Goal: Task Accomplishment & Management: Manage account settings

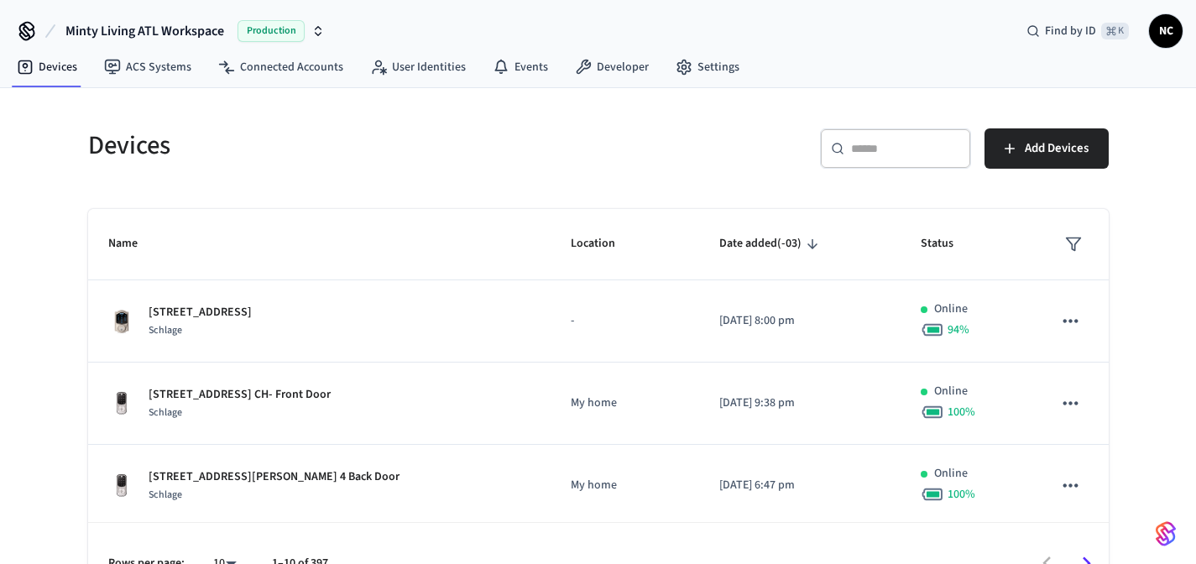
click at [865, 142] on input "text" at bounding box center [905, 148] width 109 height 17
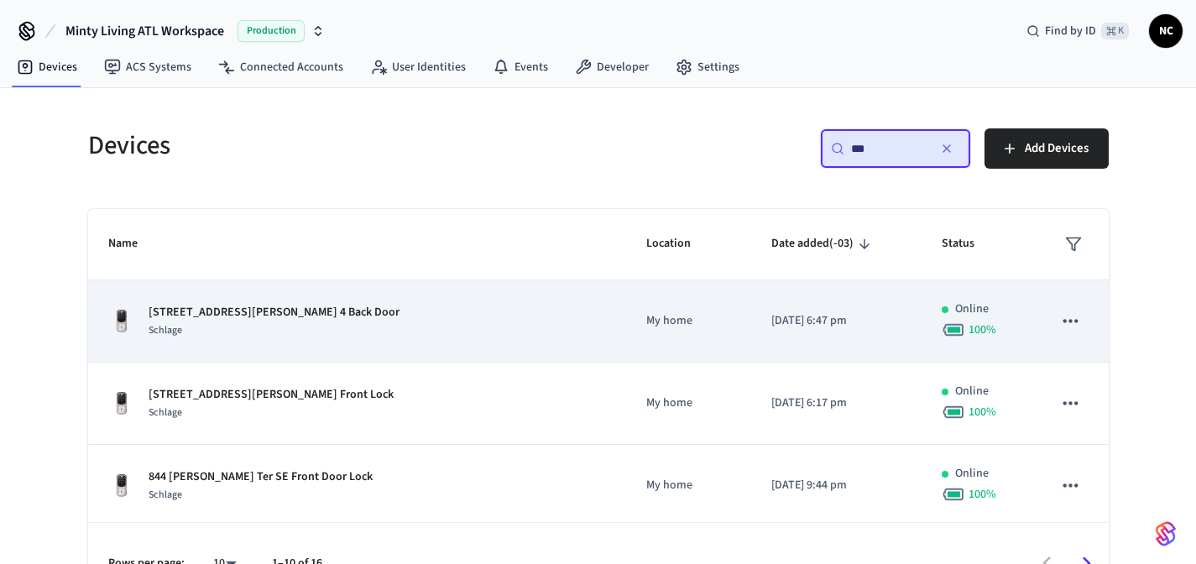
scroll to position [159, 0]
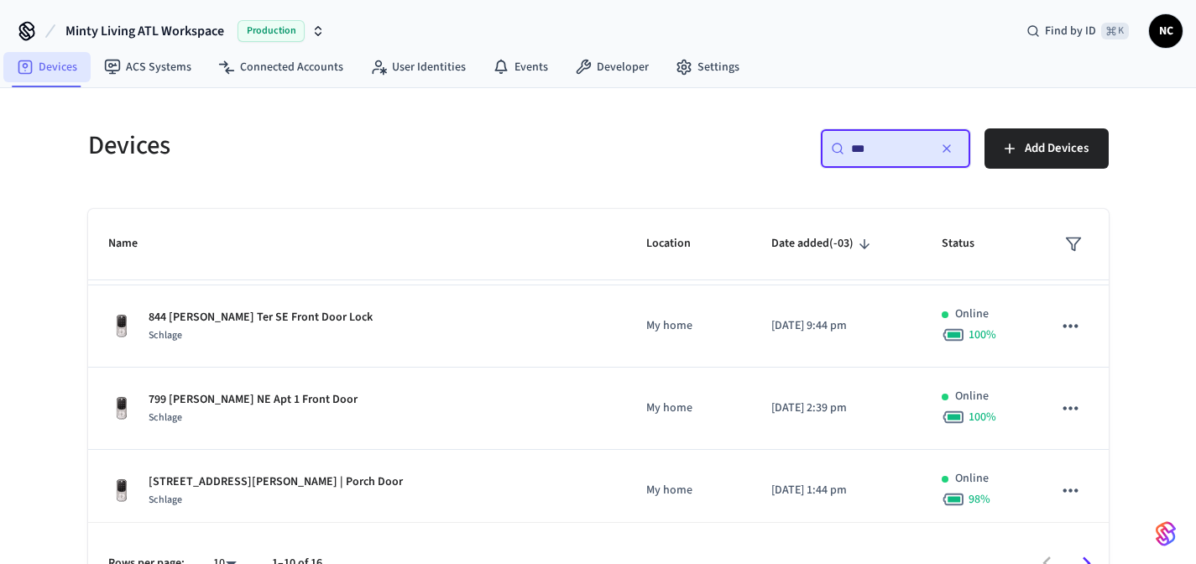
type input "***"
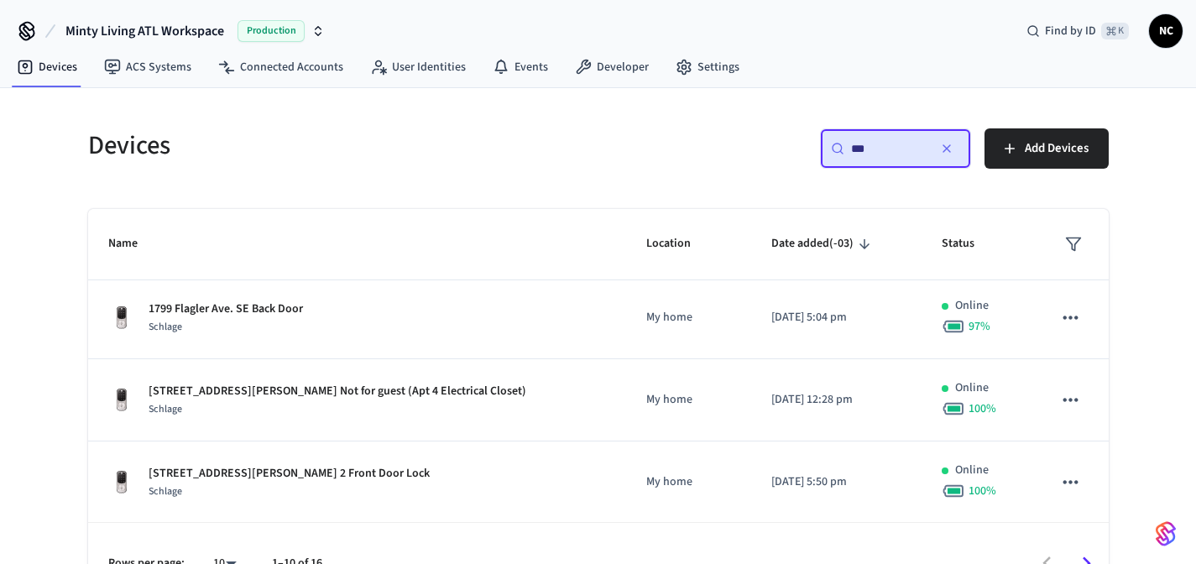
scroll to position [574, 0]
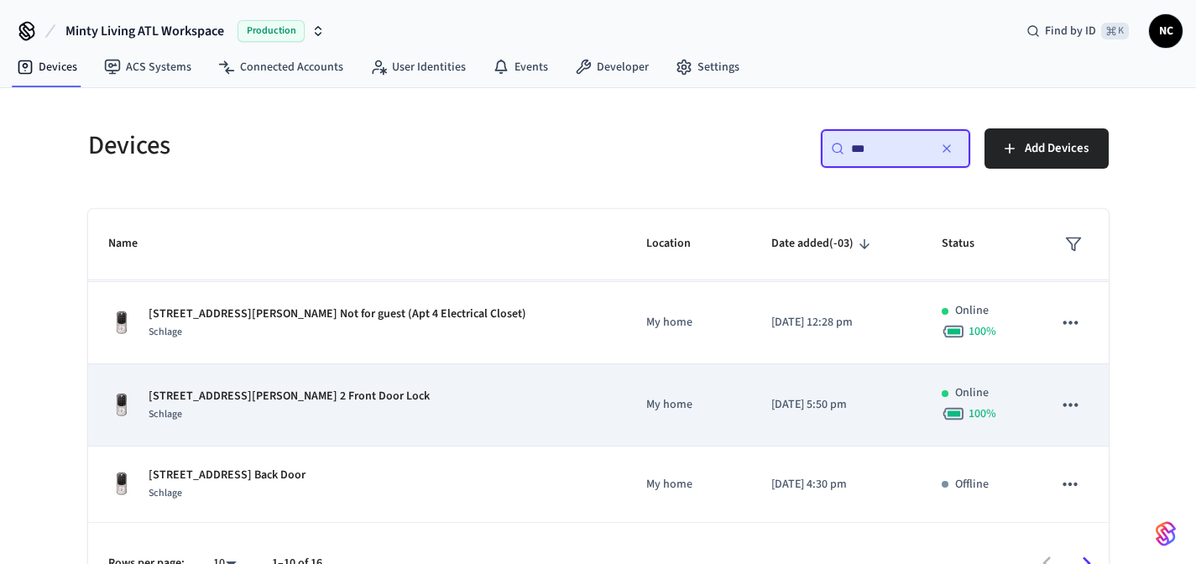
click at [657, 435] on td "My home" at bounding box center [688, 405] width 125 height 82
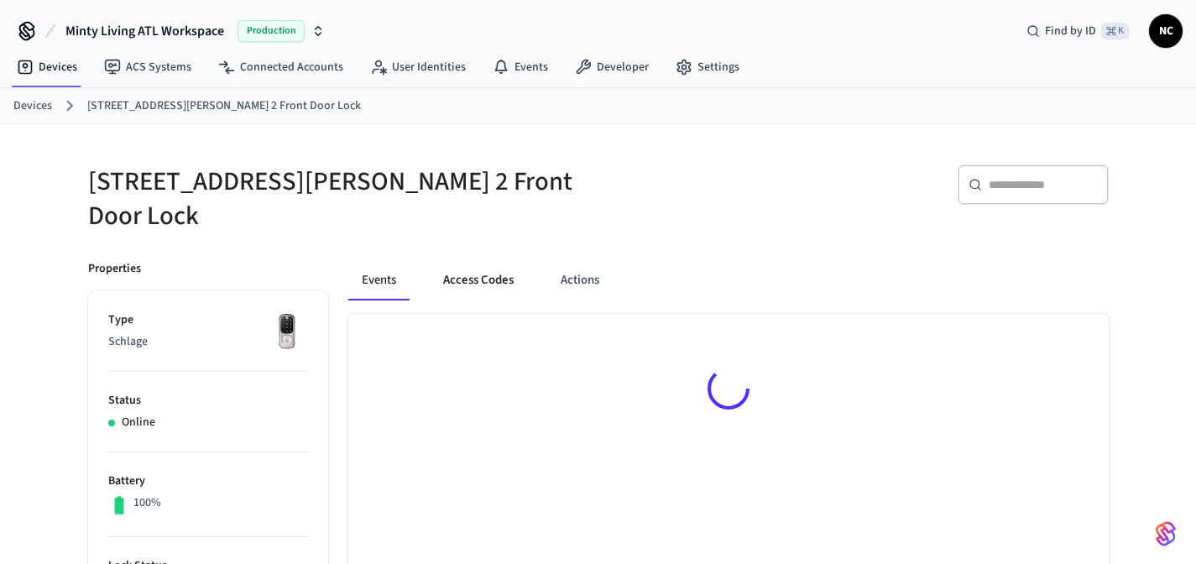
click at [490, 260] on button "Access Codes" at bounding box center [478, 280] width 97 height 40
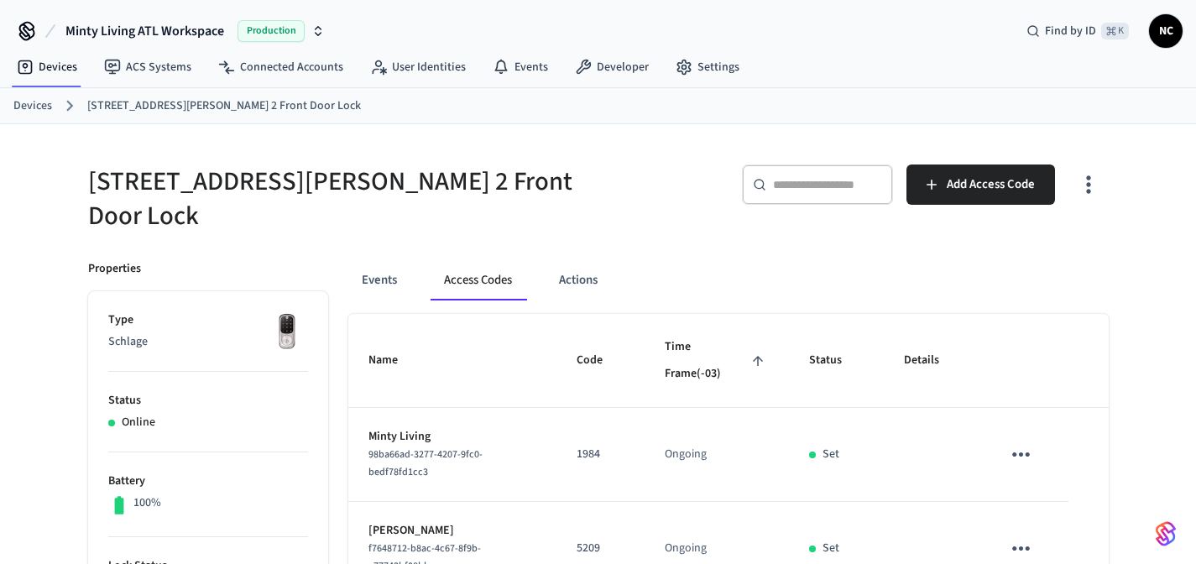
click at [29, 100] on link "Devices" at bounding box center [32, 106] width 39 height 18
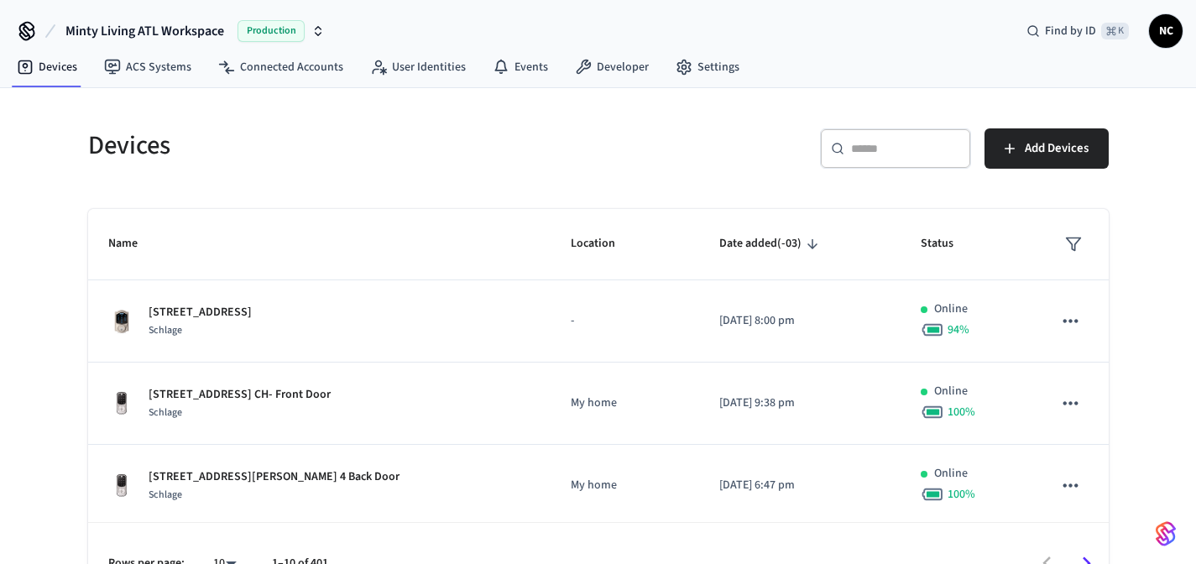
click at [971, 144] on div "​ ​ Add Devices" at bounding box center [858, 155] width 500 height 54
click at [956, 144] on input "text" at bounding box center [905, 148] width 109 height 17
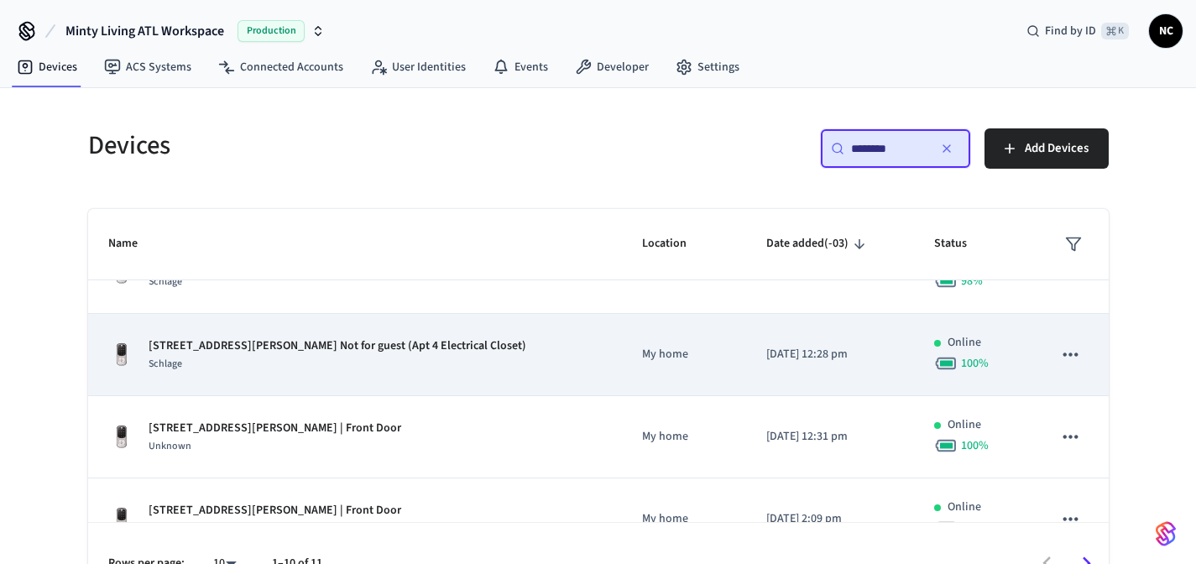
scroll to position [332, 0]
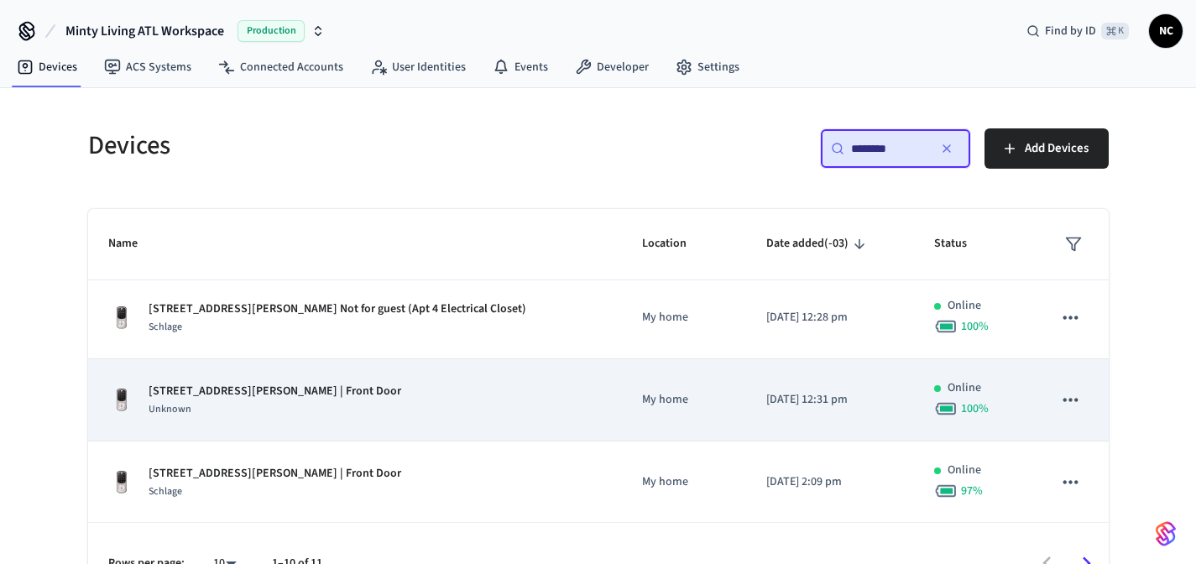
type input "********"
click at [535, 383] on div "[STREET_ADDRESS][PERSON_NAME] | Front Door Unknown" at bounding box center [354, 400] width 493 height 35
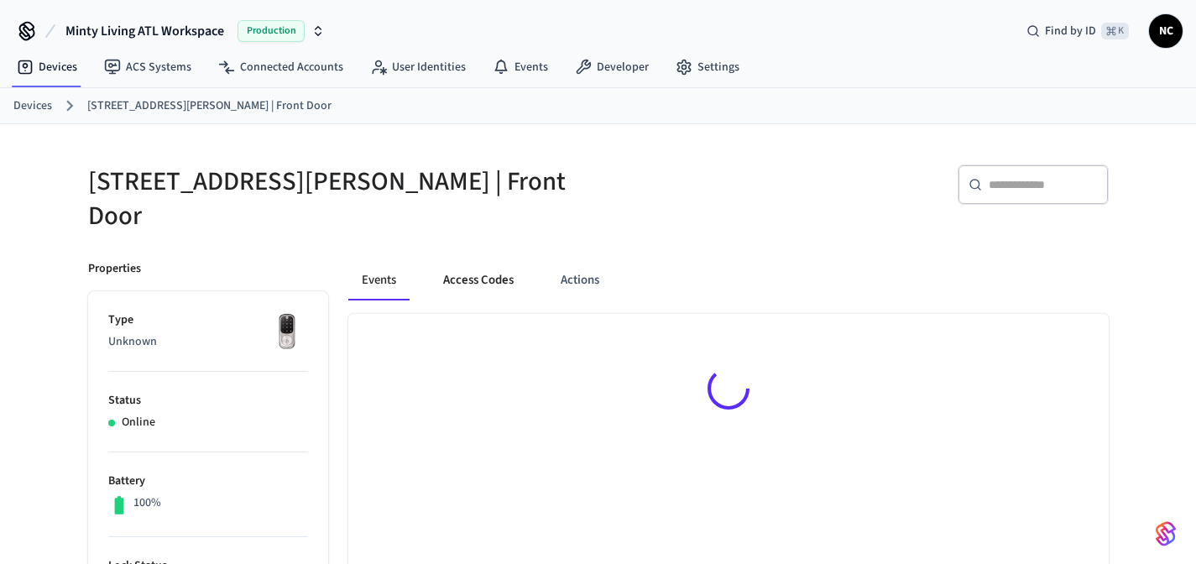
click at [501, 270] on button "Access Codes" at bounding box center [478, 280] width 97 height 40
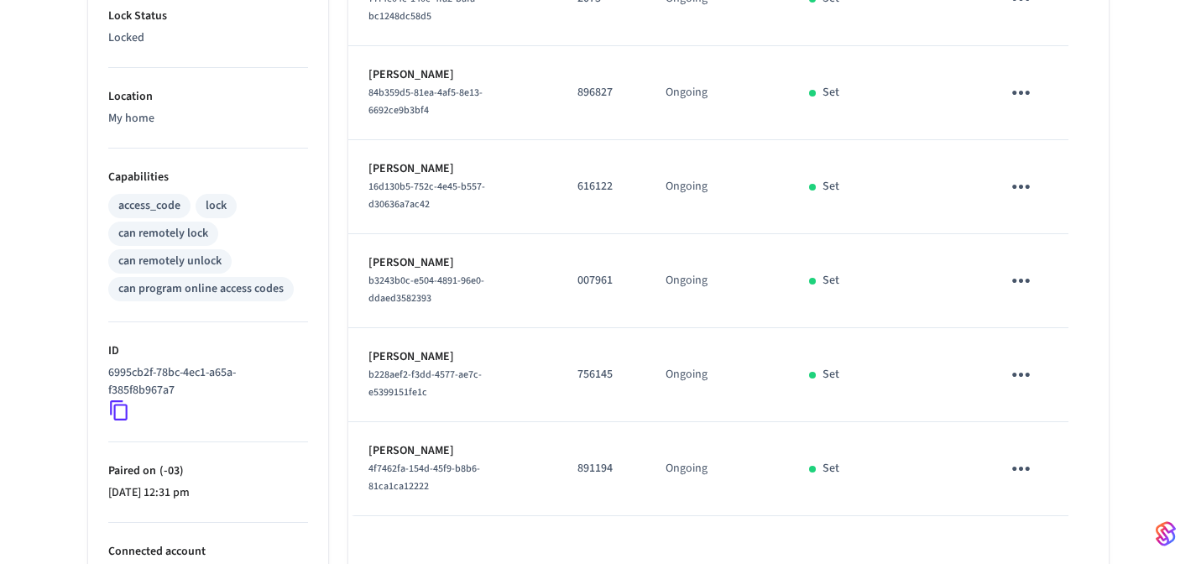
scroll to position [605, 0]
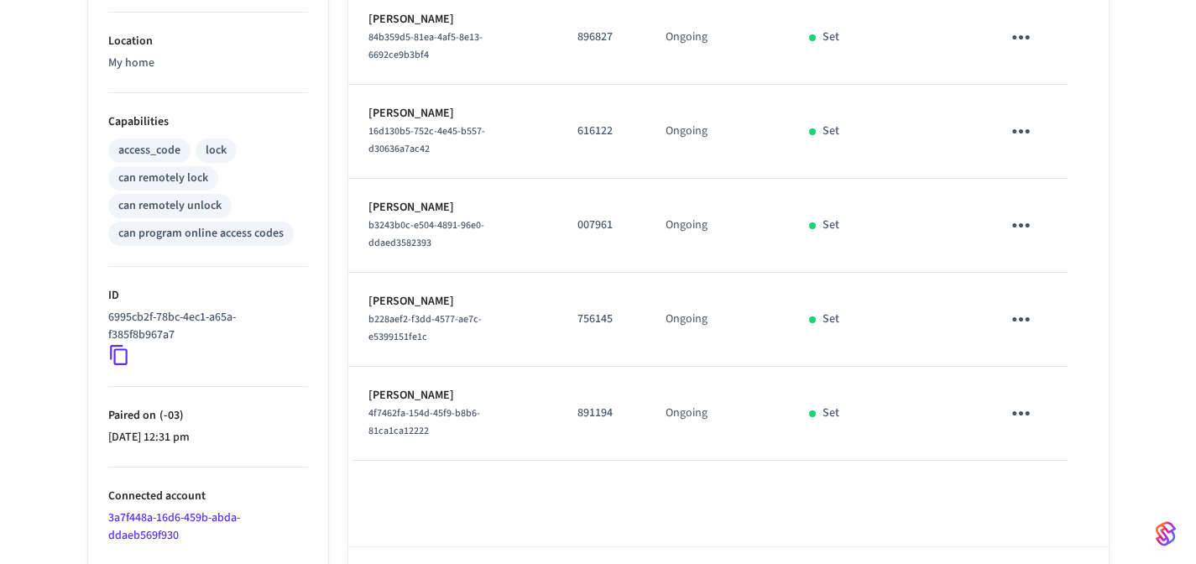
click at [587, 404] on p "891194" at bounding box center [601, 413] width 48 height 18
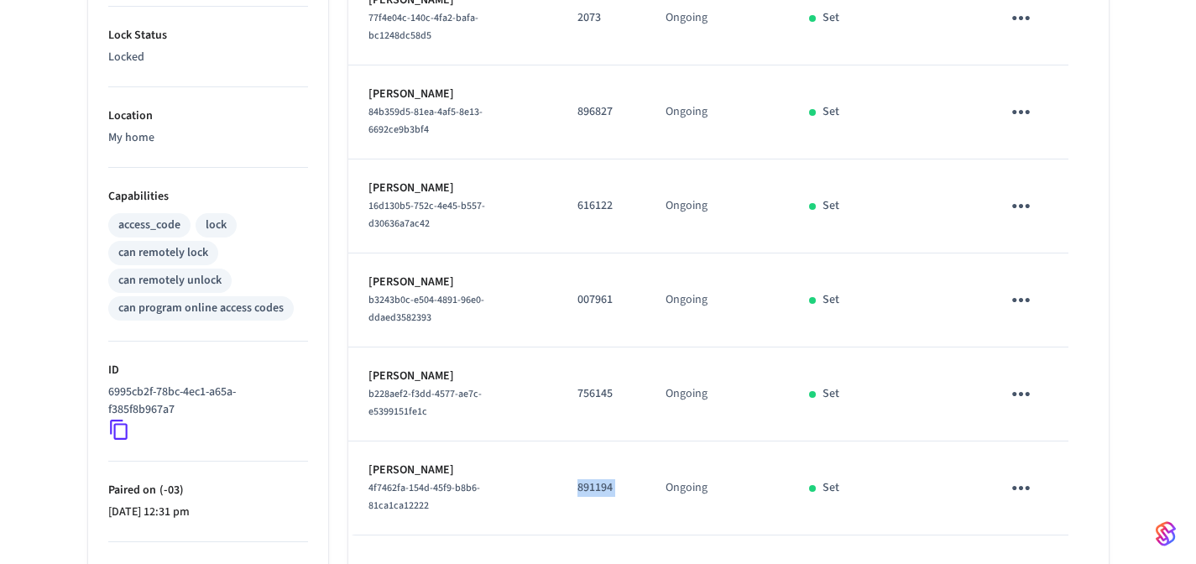
scroll to position [468, 0]
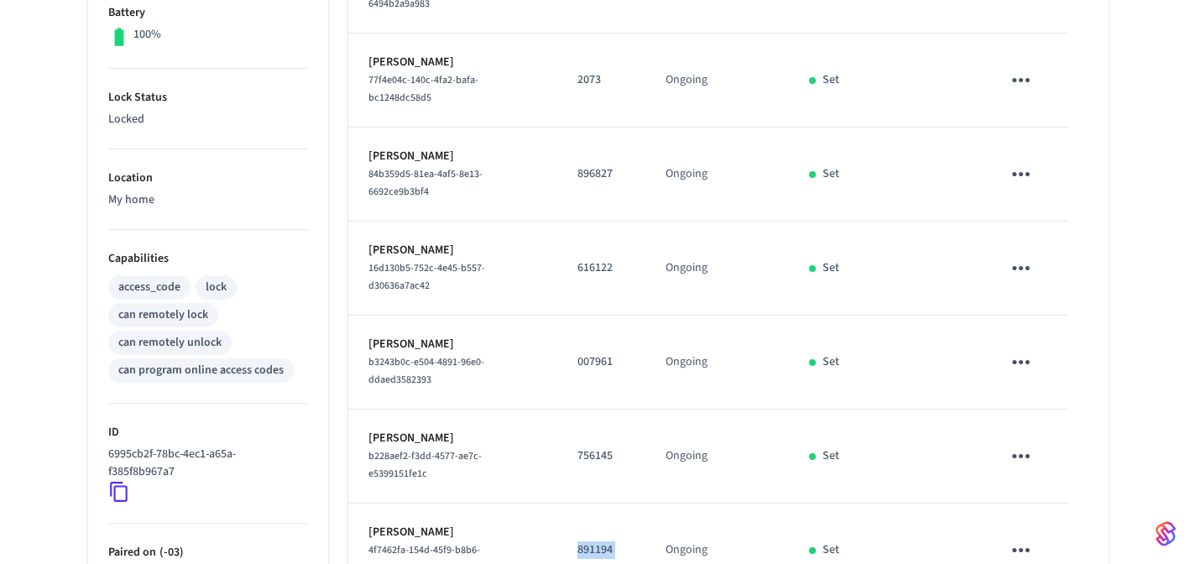
copy p "891194"
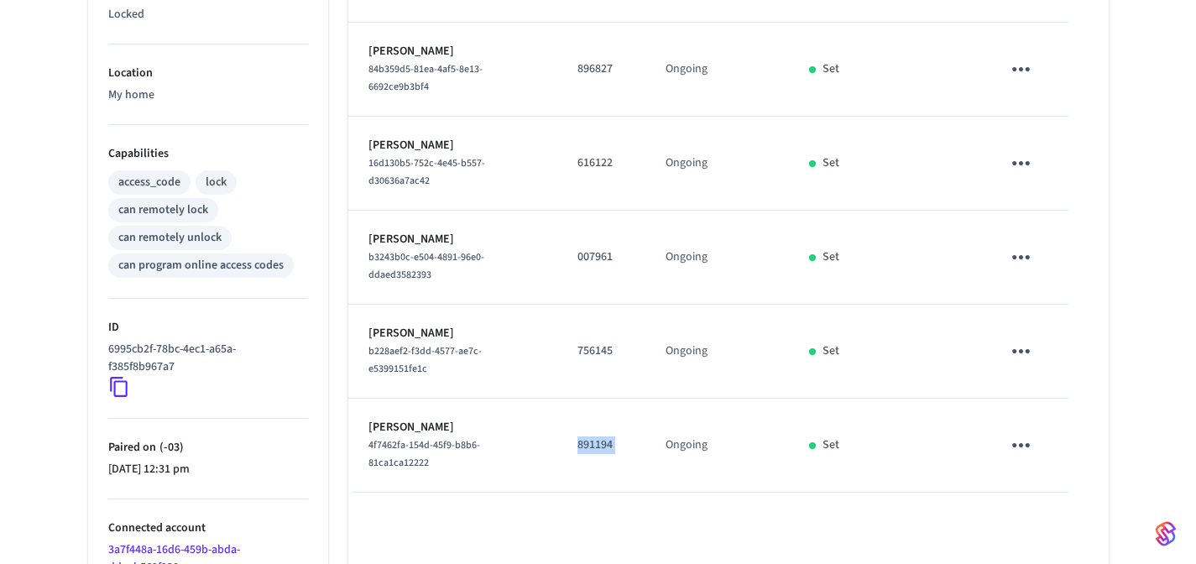
scroll to position [653, 0]
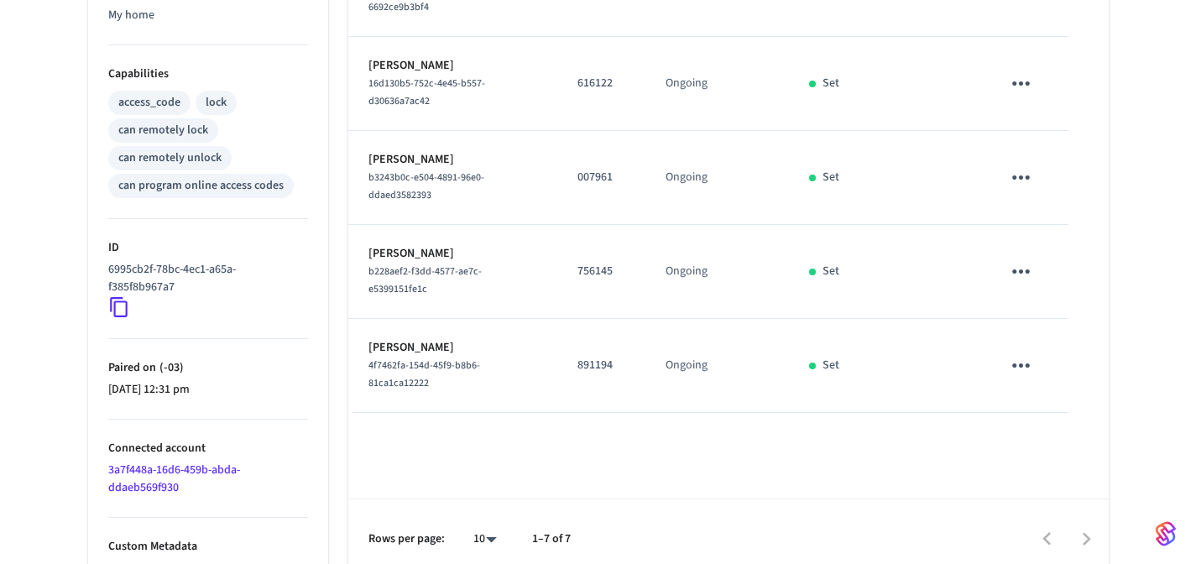
click at [610, 357] on p "891194" at bounding box center [601, 366] width 48 height 18
click at [612, 357] on p "891194" at bounding box center [601, 366] width 48 height 18
click at [616, 357] on p "891194" at bounding box center [601, 366] width 48 height 18
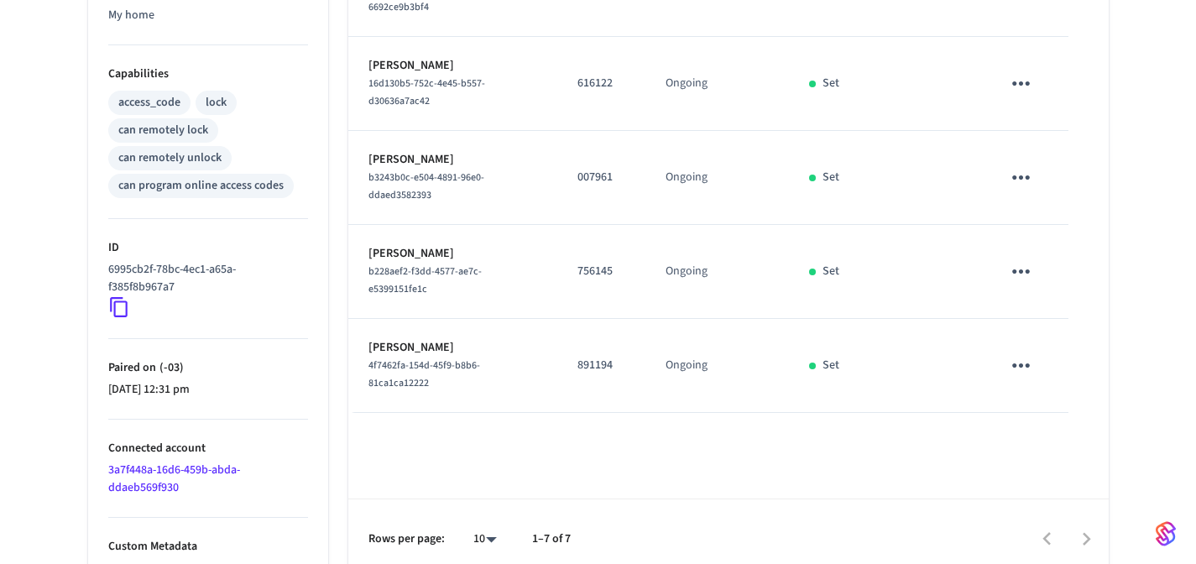
click at [616, 357] on p "891194" at bounding box center [601, 366] width 48 height 18
click at [602, 357] on p "891194" at bounding box center [601, 366] width 48 height 18
click at [613, 357] on p "891194" at bounding box center [601, 366] width 48 height 18
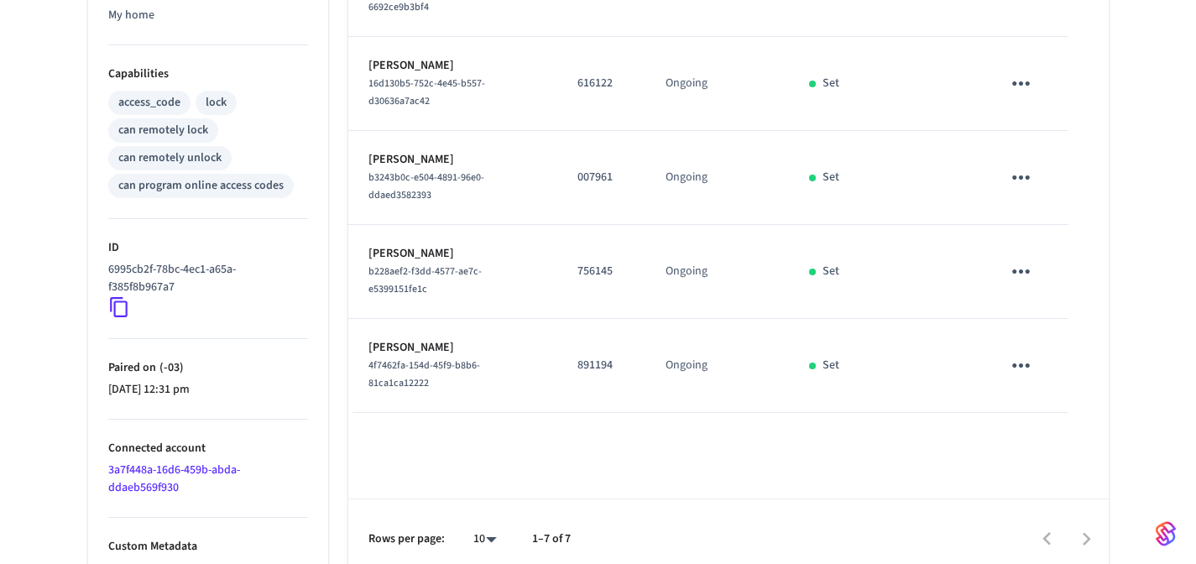
click at [613, 357] on p "891194" at bounding box center [601, 366] width 48 height 18
click at [601, 357] on p "891194" at bounding box center [601, 366] width 48 height 18
click at [628, 323] on td "891194" at bounding box center [601, 366] width 88 height 94
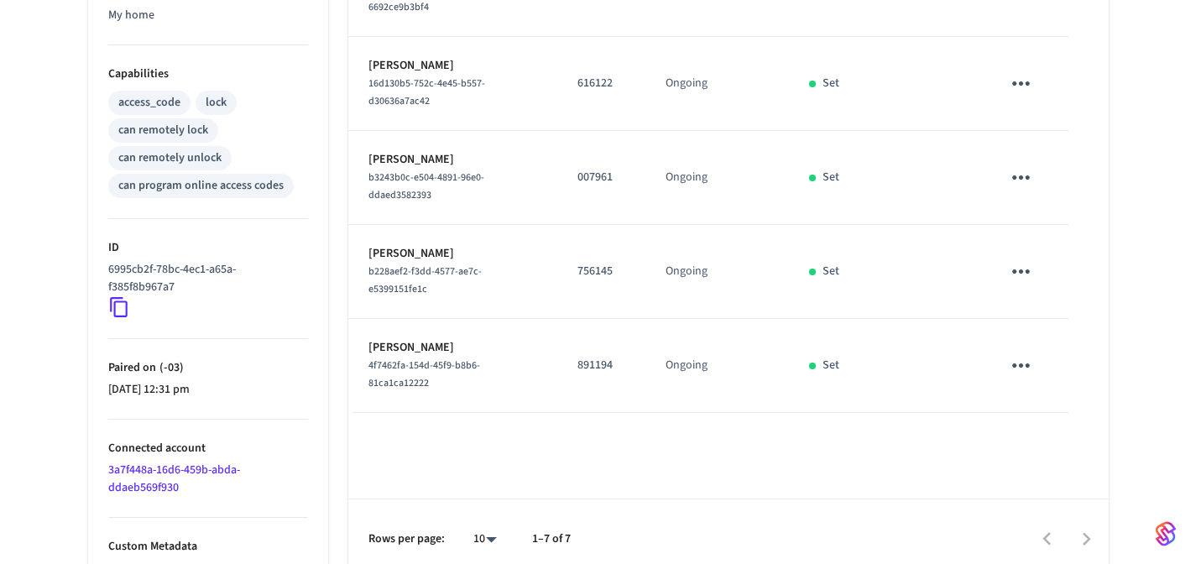
click at [607, 357] on p "891194" at bounding box center [601, 366] width 48 height 18
click at [628, 323] on td "891194" at bounding box center [601, 366] width 88 height 94
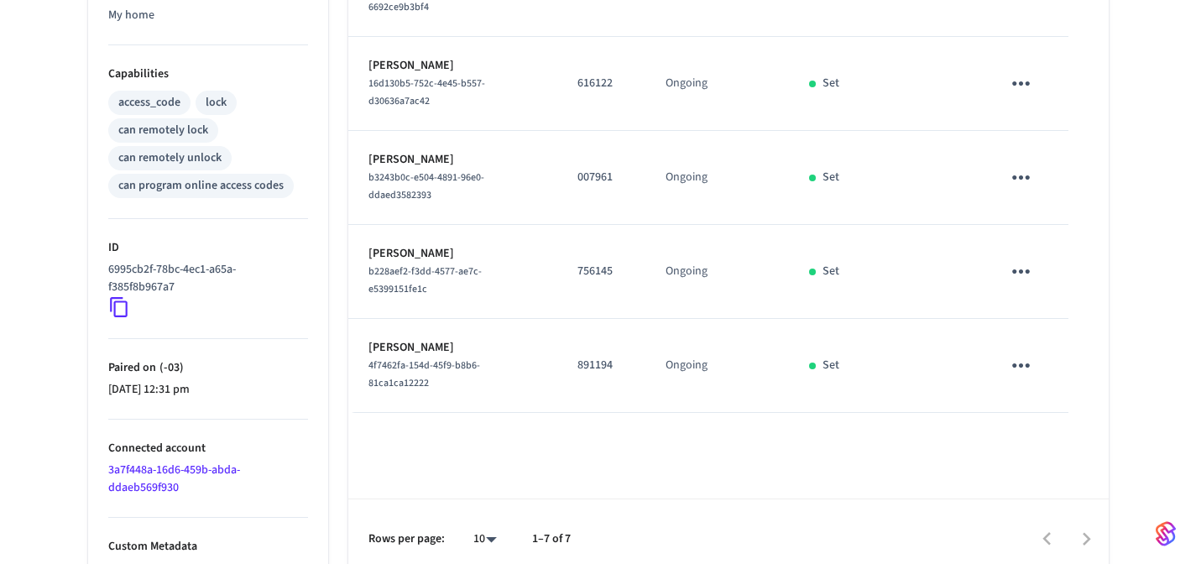
click at [607, 357] on p "891194" at bounding box center [601, 366] width 48 height 18
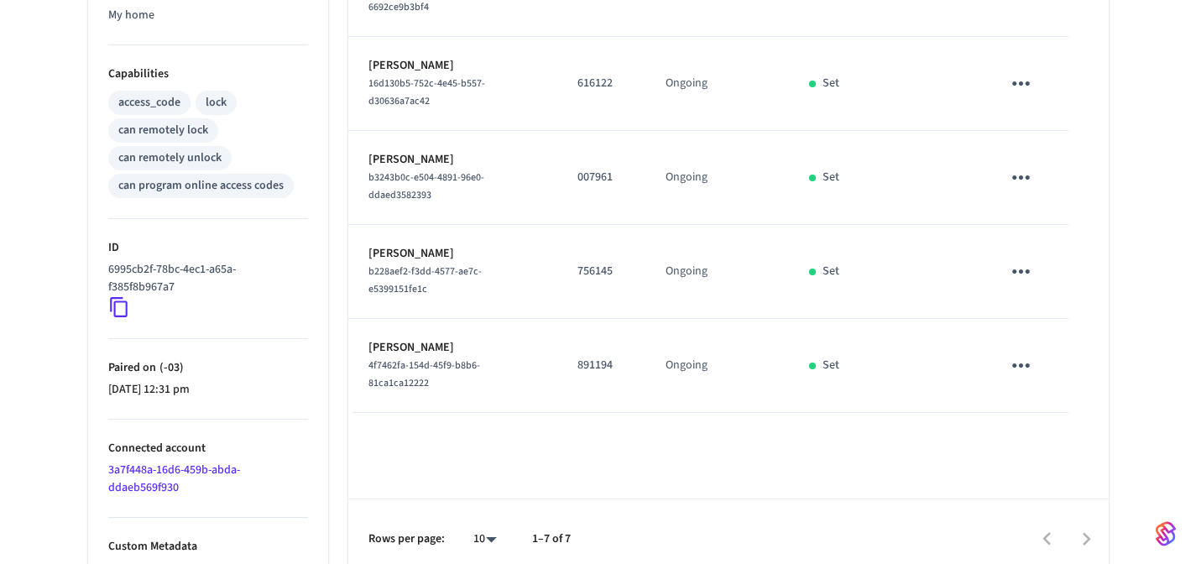
click at [632, 323] on td "891194" at bounding box center [601, 366] width 88 height 94
click at [621, 357] on p "891194" at bounding box center [601, 366] width 48 height 18
click at [594, 357] on p "891194" at bounding box center [601, 366] width 48 height 18
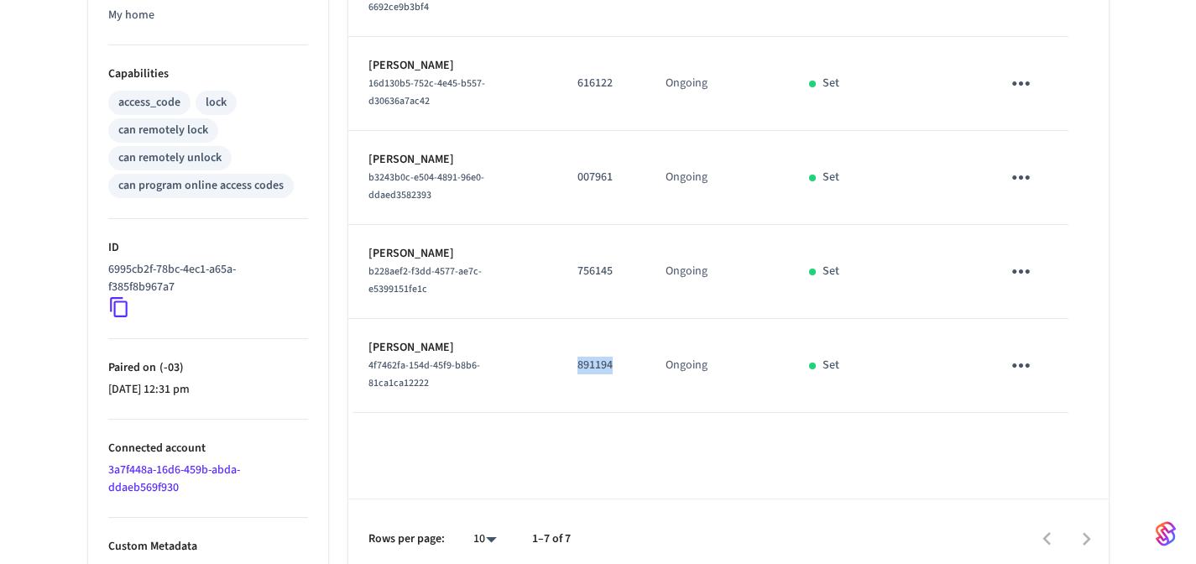
click at [594, 357] on p "891194" at bounding box center [601, 366] width 48 height 18
click at [638, 324] on td "891194" at bounding box center [601, 366] width 88 height 94
click at [581, 357] on p "891194" at bounding box center [601, 366] width 48 height 18
copy p "891194"
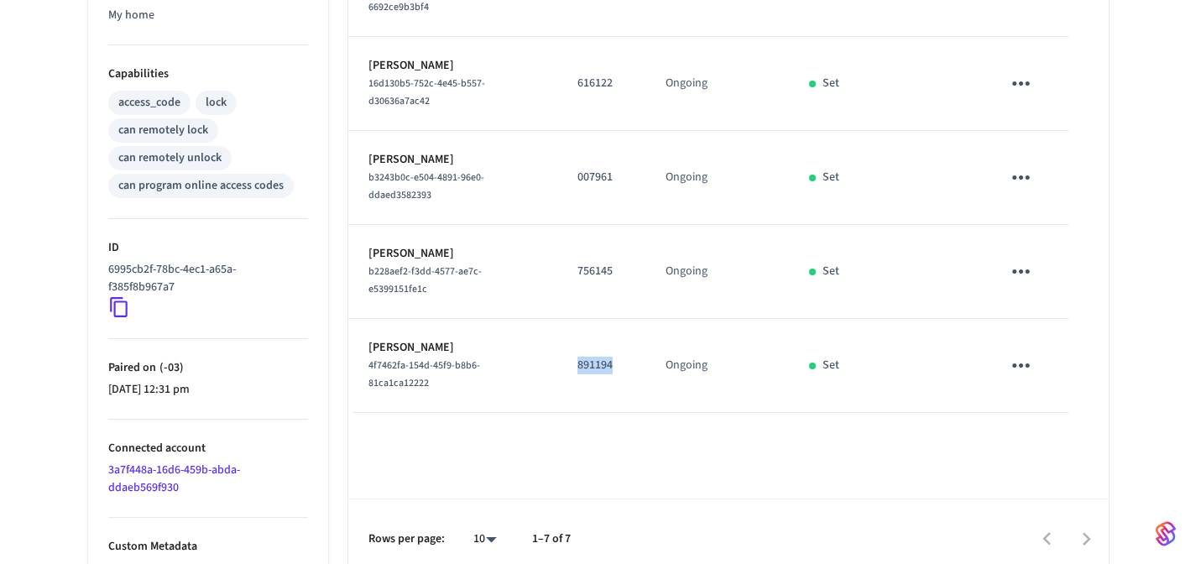
click at [590, 357] on p "891194" at bounding box center [601, 366] width 48 height 18
click at [588, 357] on p "891194" at bounding box center [601, 366] width 48 height 18
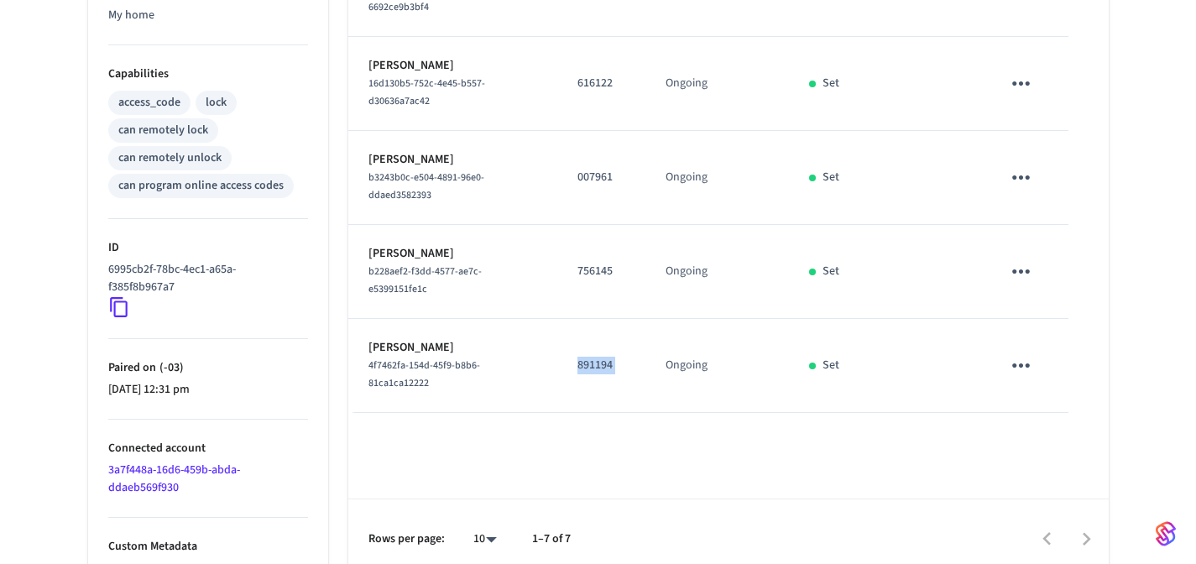
click at [612, 331] on td "891194" at bounding box center [601, 366] width 88 height 94
click at [754, 337] on td "Ongoing" at bounding box center [716, 366] width 143 height 94
drag, startPoint x: 754, startPoint y: 337, endPoint x: 737, endPoint y: 283, distance: 57.1
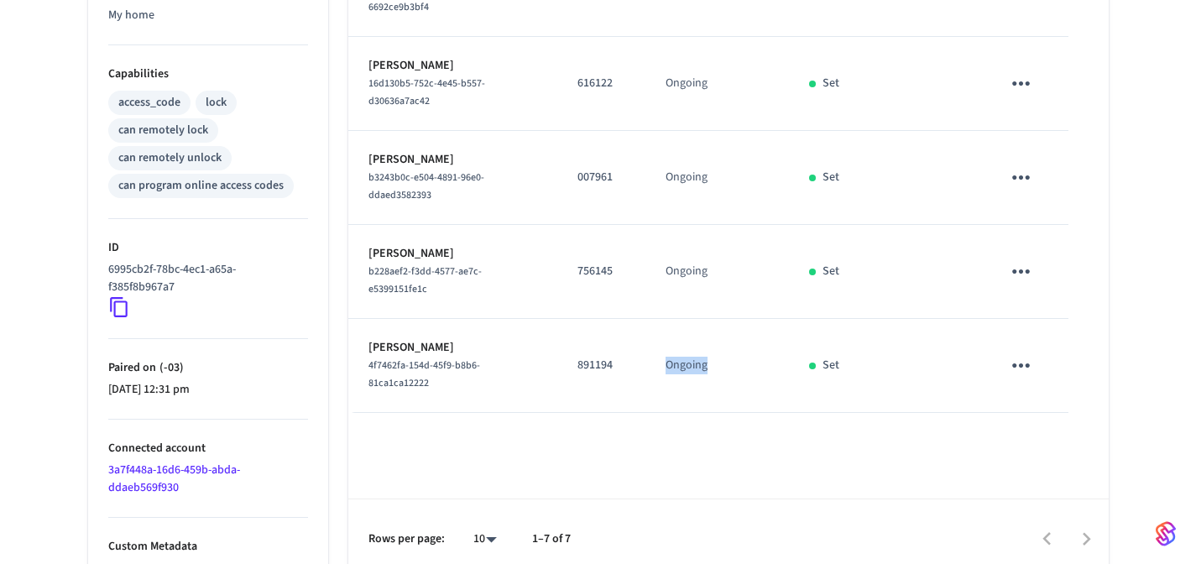
click at [737, 319] on td "Ongoing" at bounding box center [716, 366] width 143 height 94
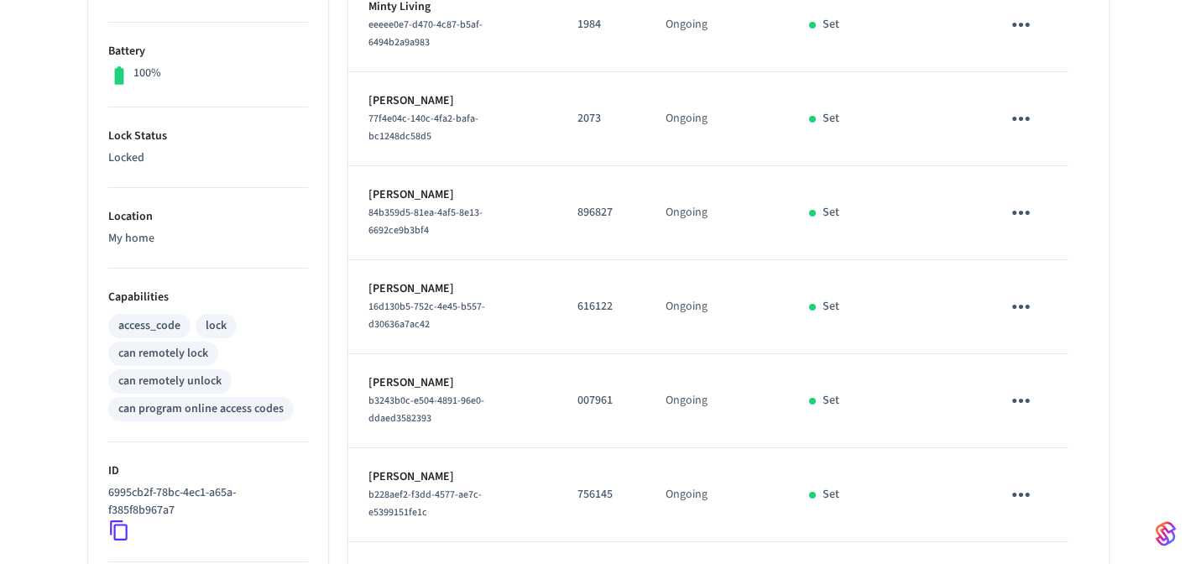
scroll to position [114, 0]
